Goal: Information Seeking & Learning: Learn about a topic

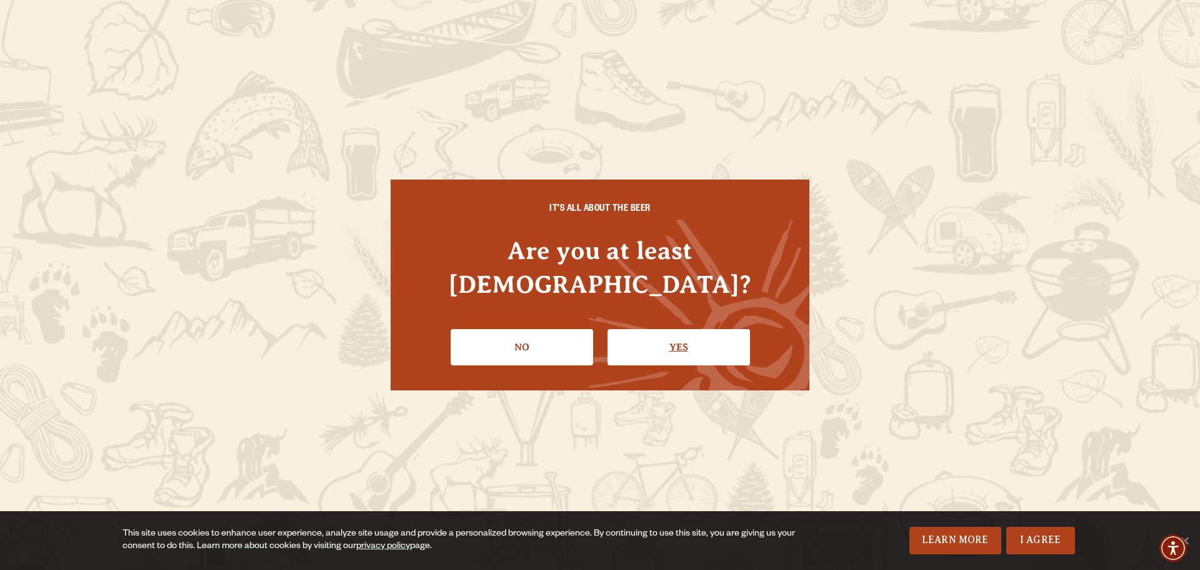
click at [695, 332] on link "Yes" at bounding box center [679, 347] width 143 height 36
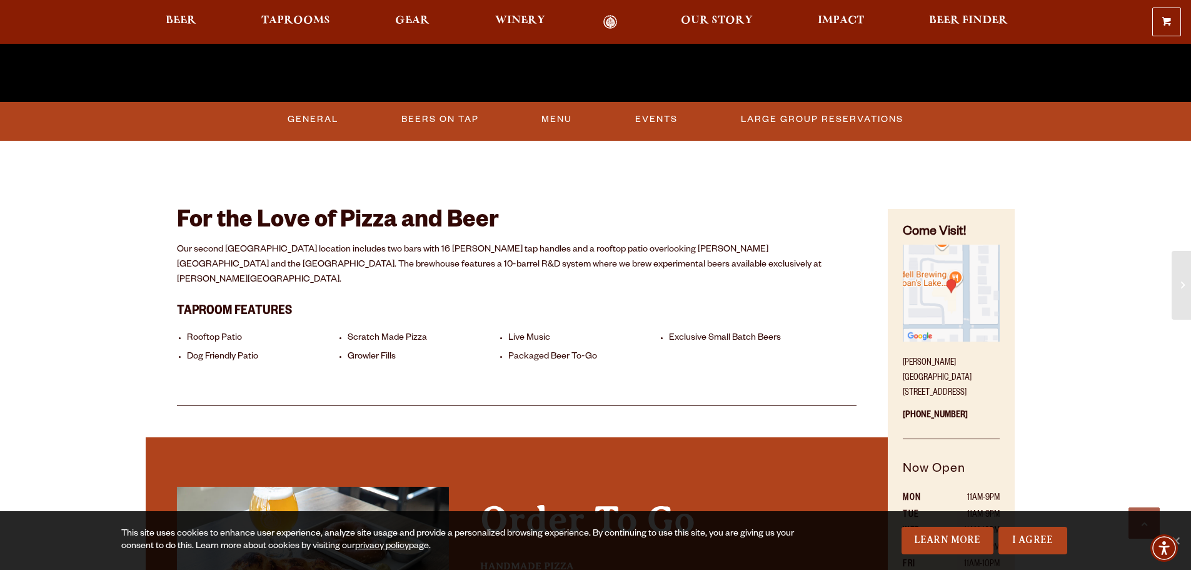
scroll to position [563, 0]
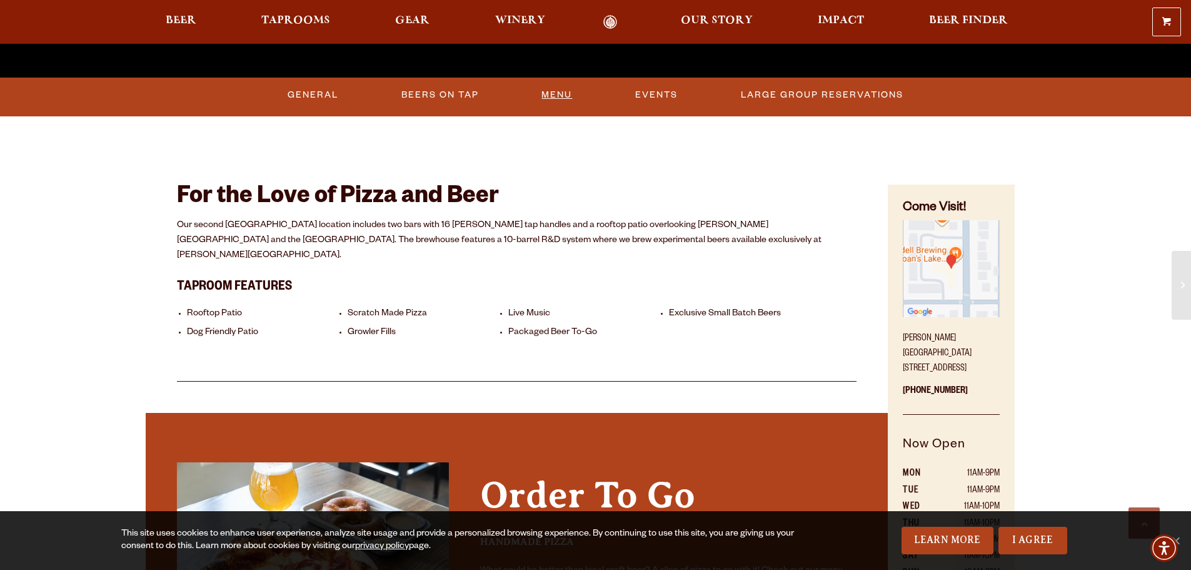
click at [561, 93] on link "Menu" at bounding box center [556, 95] width 41 height 29
click at [450, 93] on link "Beers On Tap" at bounding box center [433, 95] width 88 height 29
click at [438, 94] on link "Beers On Tap" at bounding box center [444, 95] width 110 height 29
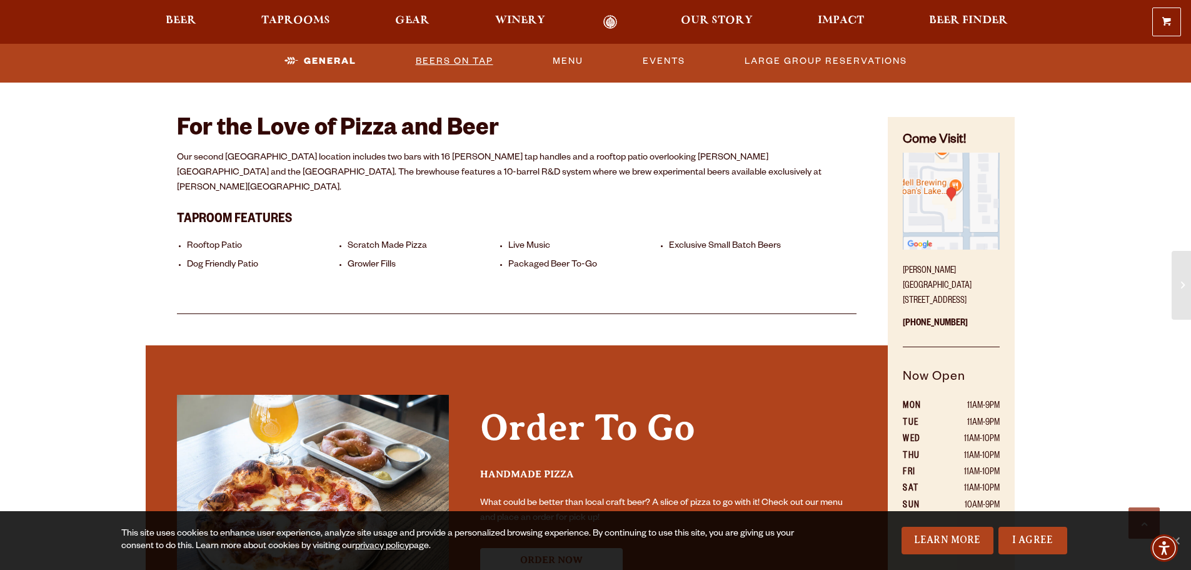
scroll to position [625, 0]
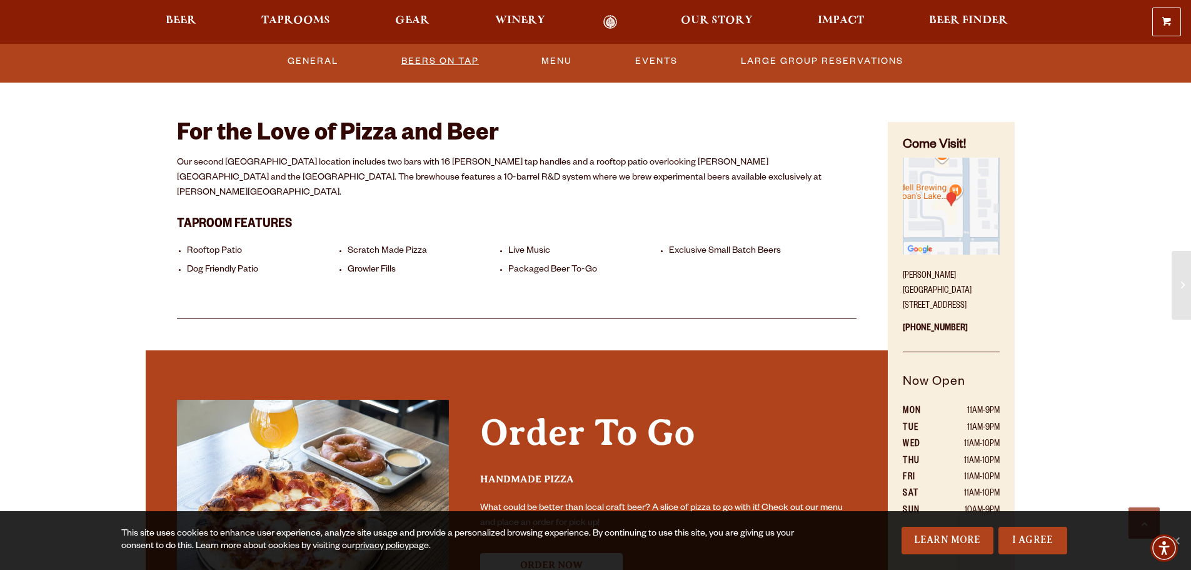
click at [418, 57] on link "Beers On Tap" at bounding box center [440, 61] width 88 height 29
click at [543, 58] on link "Menu" at bounding box center [556, 61] width 41 height 29
click at [437, 64] on link "Beers On Tap" at bounding box center [433, 61] width 88 height 29
click at [328, 60] on link "General" at bounding box center [309, 61] width 61 height 29
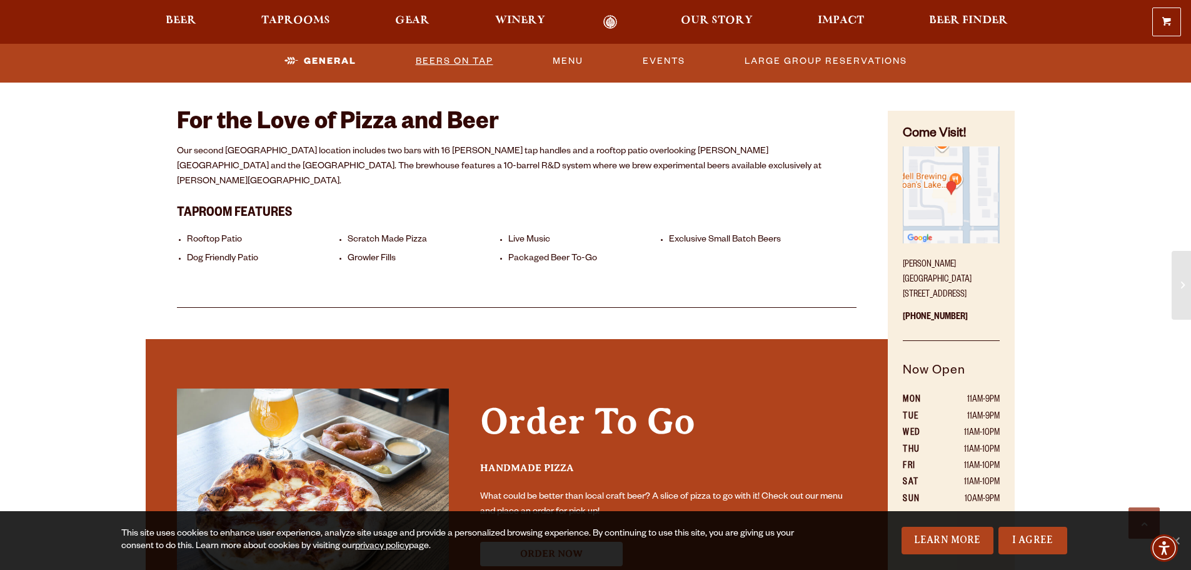
click at [435, 61] on link "Beers On Tap" at bounding box center [455, 61] width 88 height 29
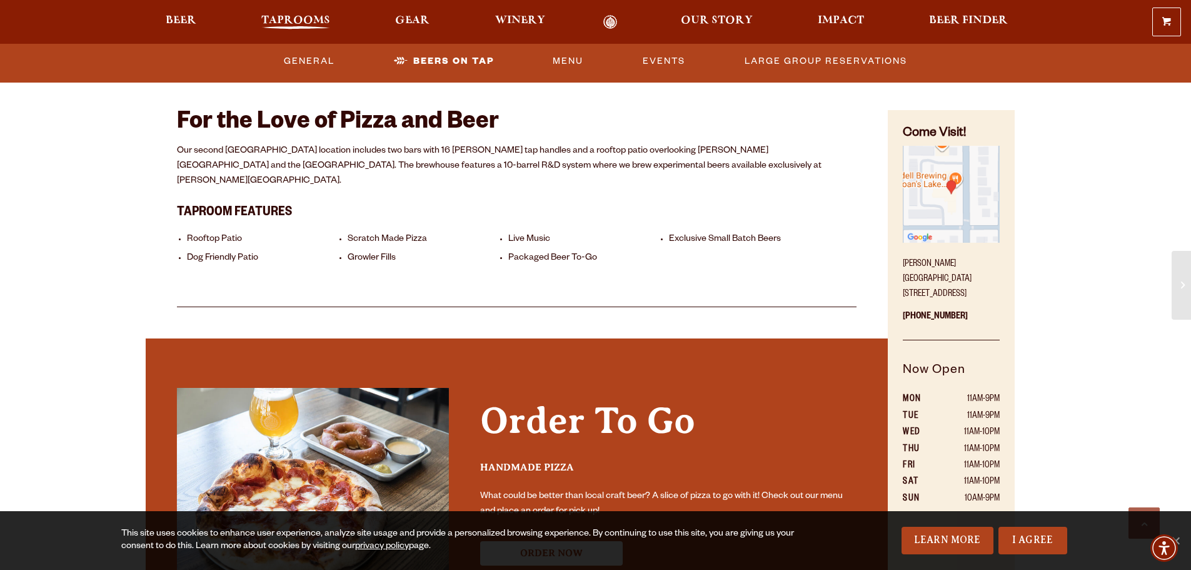
click at [303, 17] on span "Taprooms" at bounding box center [295, 21] width 69 height 10
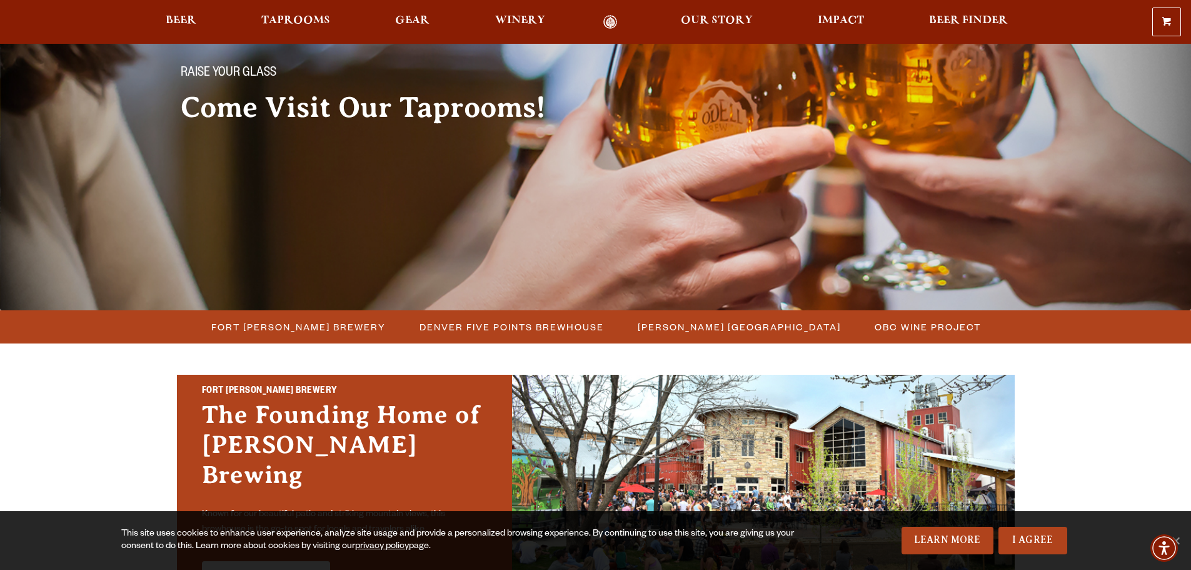
scroll to position [125, 0]
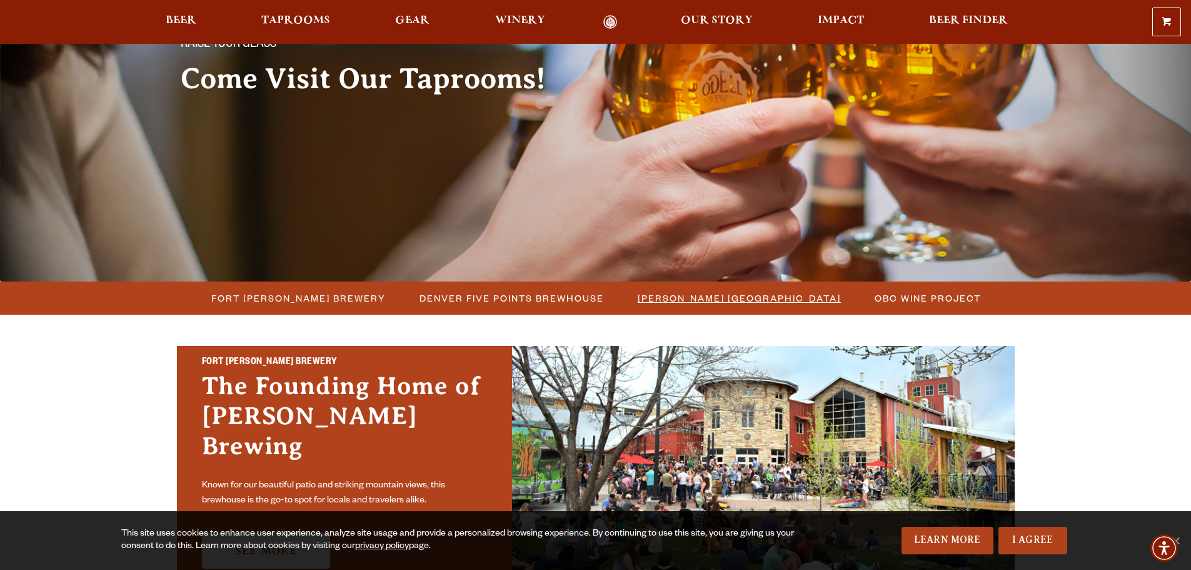
click at [738, 298] on span "[PERSON_NAME] [GEOGRAPHIC_DATA]" at bounding box center [739, 298] width 203 height 18
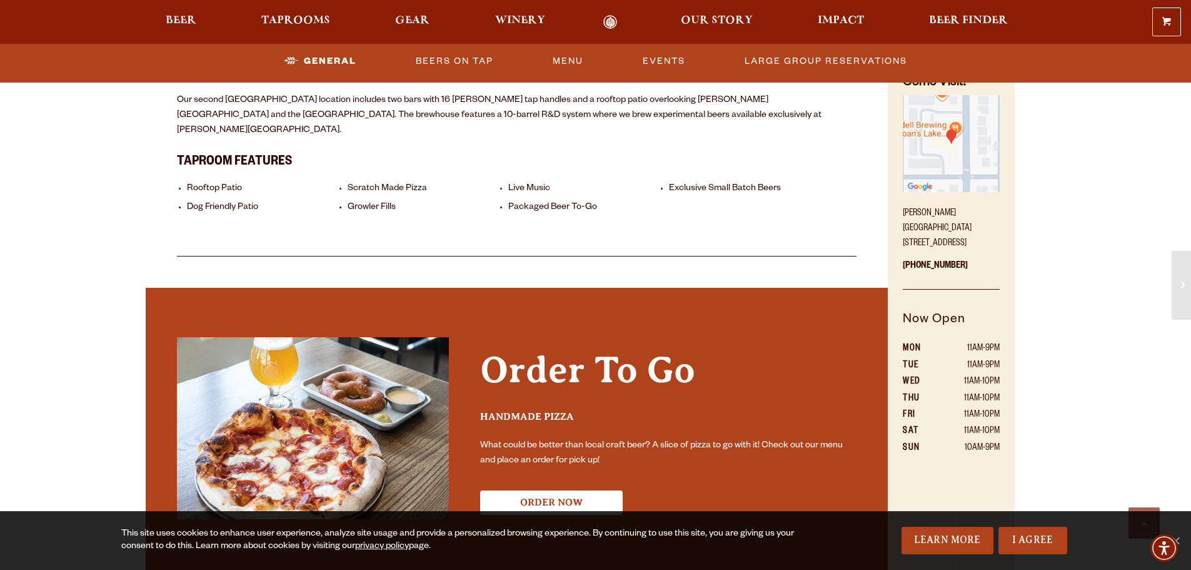
scroll to position [625, 0]
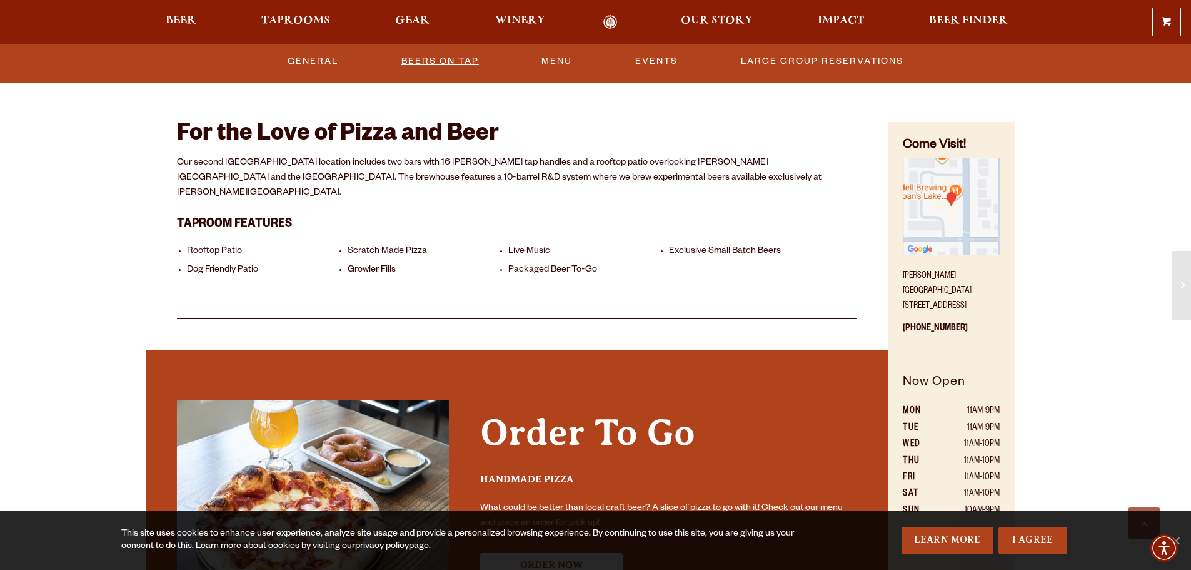
click at [474, 60] on link "Beers On Tap" at bounding box center [440, 61] width 88 height 29
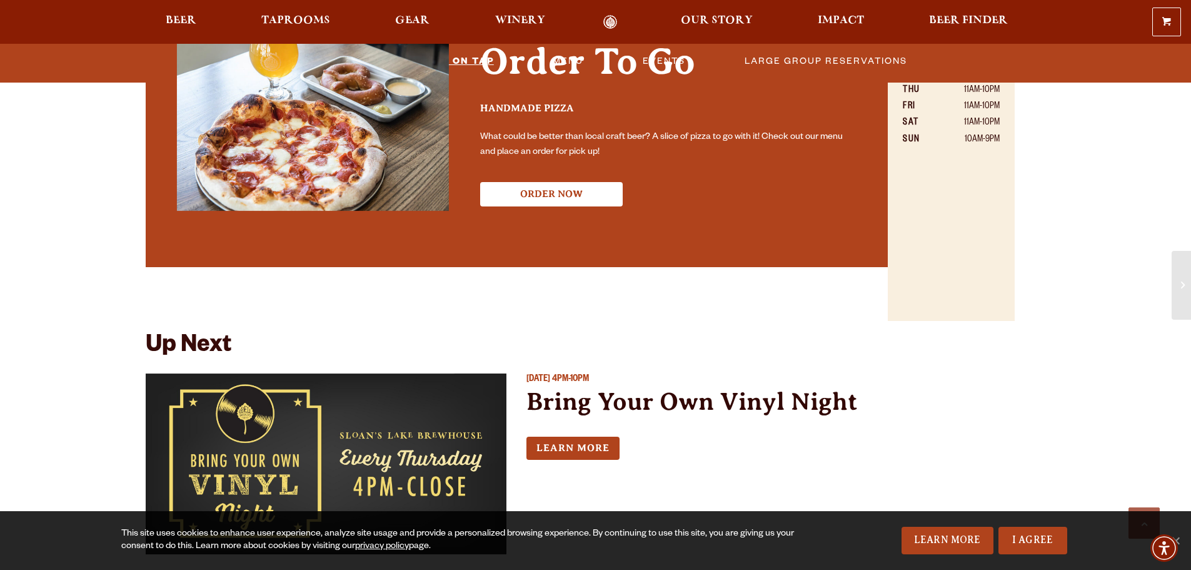
scroll to position [1000, 0]
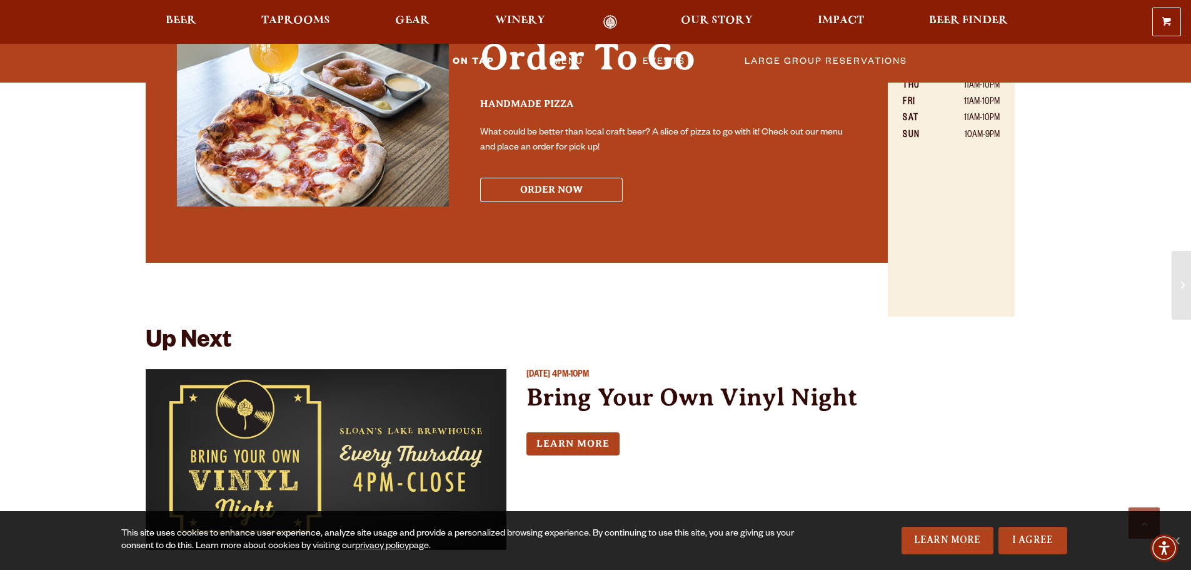
click at [564, 178] on button "ORDER NOW" at bounding box center [551, 190] width 143 height 24
